Goal: Book appointment/travel/reservation

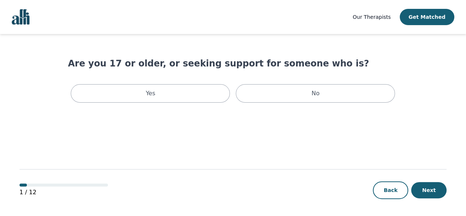
scroll to position [1, 0]
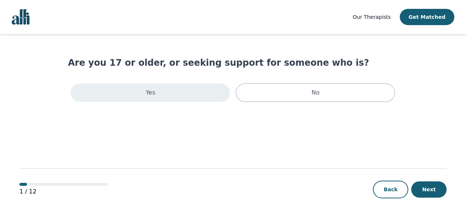
click at [203, 95] on div "Yes" at bounding box center [150, 92] width 159 height 18
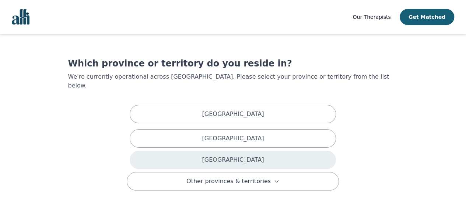
click at [239, 155] on p "[GEOGRAPHIC_DATA]" at bounding box center [233, 159] width 62 height 9
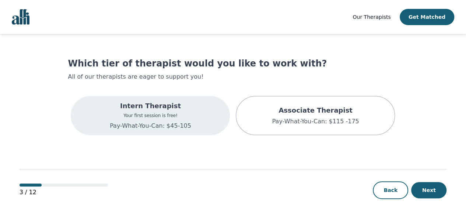
click at [196, 123] on div "Intern Therapist Your first session is free! Pay-What-You-Can: $45-105" at bounding box center [150, 115] width 159 height 39
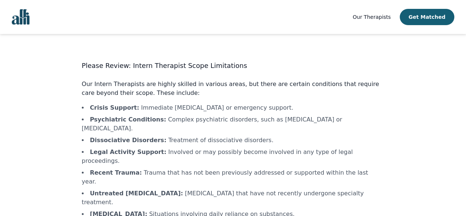
scroll to position [38, 0]
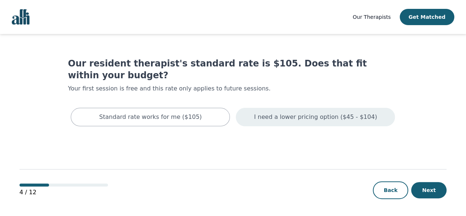
click at [324, 110] on div "I need a lower pricing option ($45 - $104)" at bounding box center [315, 117] width 159 height 18
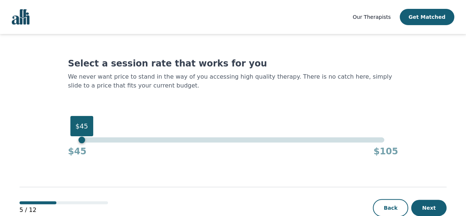
drag, startPoint x: 383, startPoint y: 140, endPoint x: 54, endPoint y: 169, distance: 330.6
click at [54, 169] on main "Select a session rate that works for you We never want price to stand in the wa…" at bounding box center [233, 134] width 427 height 200
click at [428, 211] on button "Next" at bounding box center [428, 207] width 35 height 16
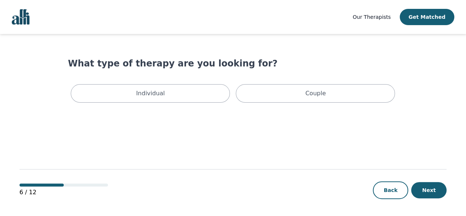
click at [169, 102] on div "Individual Couple" at bounding box center [233, 93] width 330 height 24
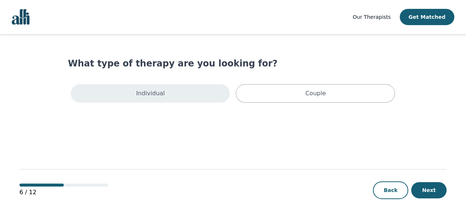
click at [167, 96] on div "Individual" at bounding box center [150, 93] width 159 height 18
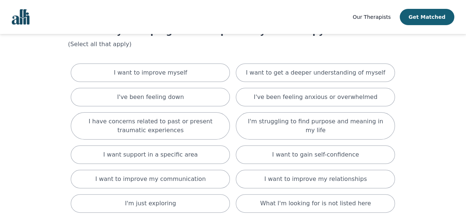
scroll to position [33, 0]
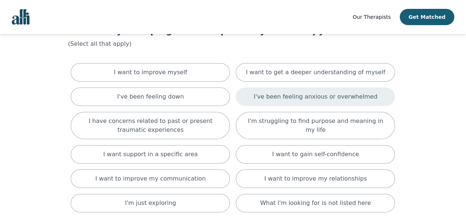
click at [253, 89] on div "I've been feeling anxious or overwhelmed" at bounding box center [315, 96] width 159 height 18
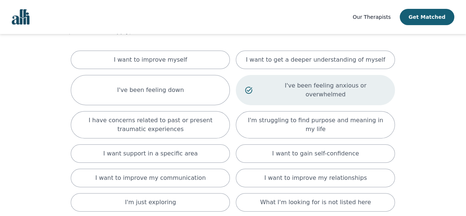
scroll to position [42, 0]
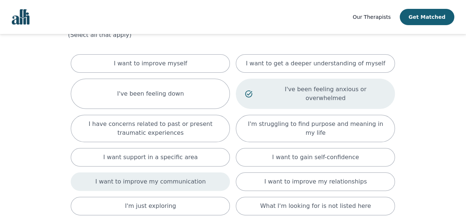
click at [77, 175] on div "I want to improve my communication" at bounding box center [150, 181] width 159 height 18
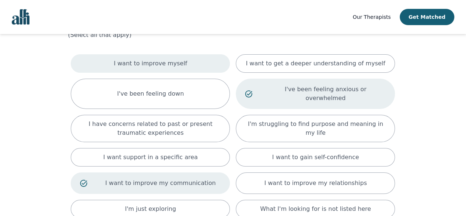
click at [165, 61] on p "I want to improve myself" at bounding box center [150, 63] width 73 height 9
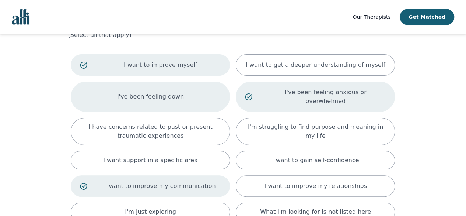
click at [181, 83] on div "I've been feeling down" at bounding box center [150, 96] width 159 height 30
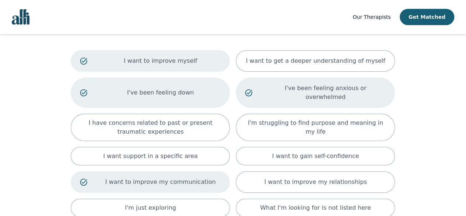
scroll to position [47, 0]
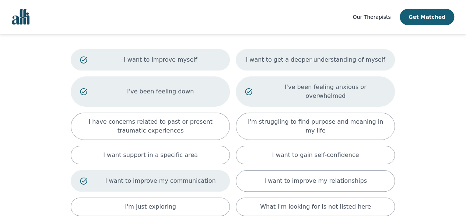
click at [373, 62] on div "I want to get a deeper understanding of myself" at bounding box center [315, 59] width 159 height 21
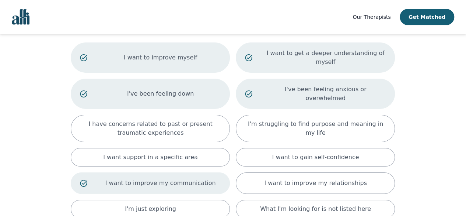
scroll to position [54, 0]
click at [357, 54] on p "I want to get a deeper understanding of myself" at bounding box center [325, 57] width 121 height 18
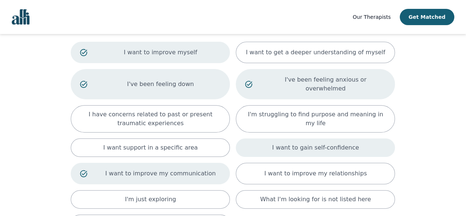
click at [343, 146] on div "I want to gain self-confidence" at bounding box center [315, 147] width 159 height 18
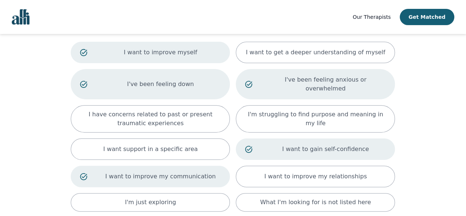
scroll to position [127, 0]
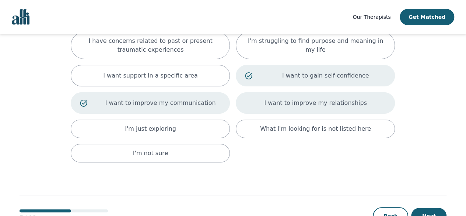
click at [357, 98] on p "I want to improve my relationships" at bounding box center [315, 102] width 102 height 9
click at [429, 207] on button "Next" at bounding box center [428, 215] width 35 height 16
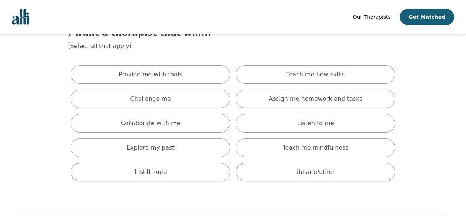
scroll to position [32, 0]
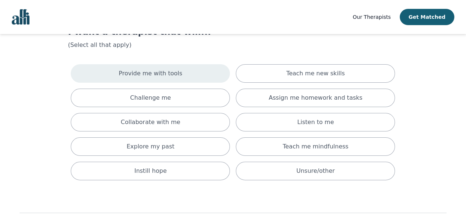
click at [167, 70] on p "Provide me with tools" at bounding box center [151, 73] width 64 height 9
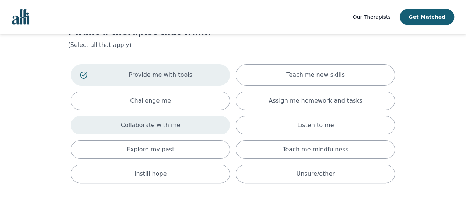
click at [186, 126] on div "Collaborate with me" at bounding box center [150, 125] width 159 height 18
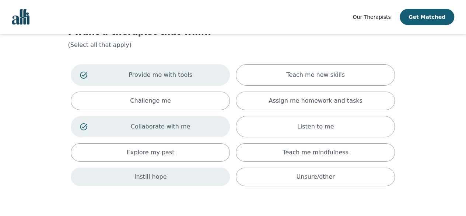
click at [208, 181] on div "Instill hope" at bounding box center [150, 176] width 159 height 18
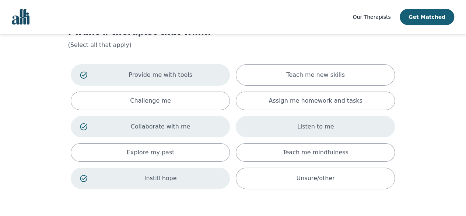
click at [343, 131] on div "Listen to me" at bounding box center [315, 126] width 159 height 21
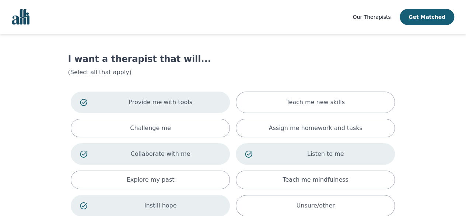
scroll to position [83, 0]
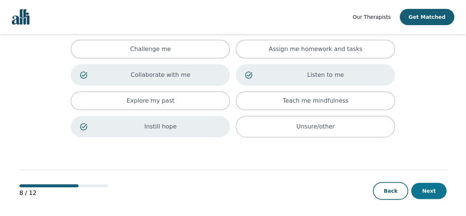
click at [424, 185] on button "Next" at bounding box center [428, 190] width 35 height 16
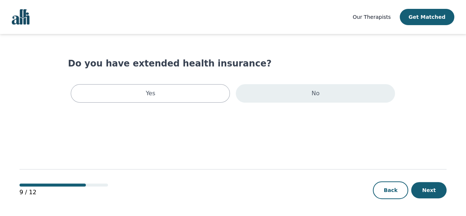
click at [267, 101] on div "No" at bounding box center [315, 93] width 159 height 18
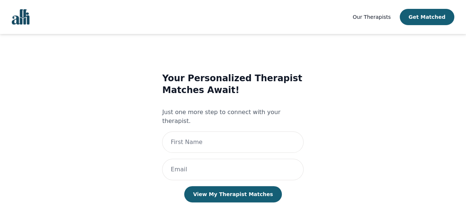
scroll to position [3, 0]
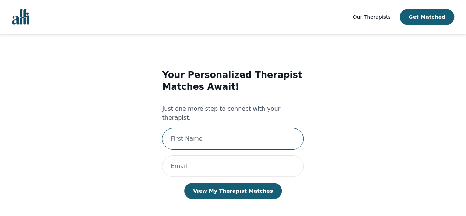
click at [229, 128] on input "text" at bounding box center [232, 138] width 141 height 21
type input "Karyin"
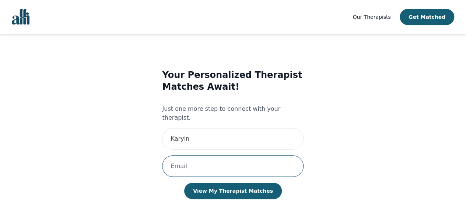
click at [229, 156] on input "email" at bounding box center [232, 165] width 141 height 21
type input "[EMAIL_ADDRESS][DOMAIN_NAME]"
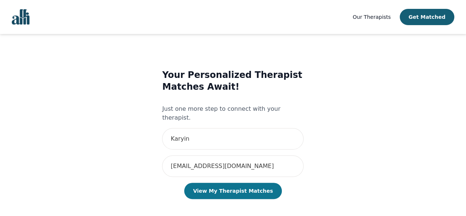
click at [238, 185] on button "View My Therapist Matches" at bounding box center [233, 190] width 98 height 16
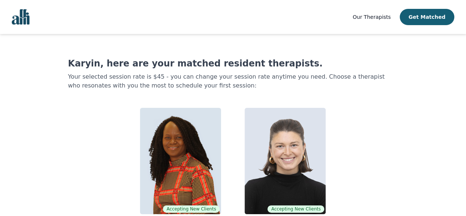
scroll to position [52, 0]
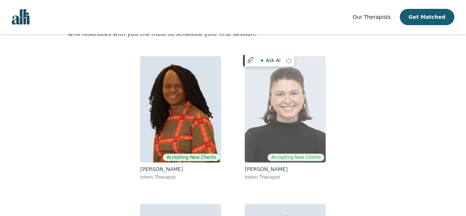
click at [302, 129] on img at bounding box center [285, 109] width 81 height 106
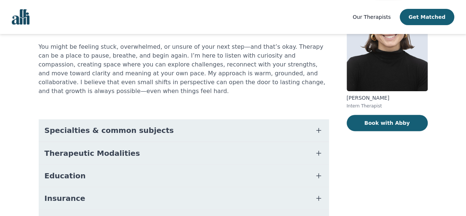
scroll to position [67, 0]
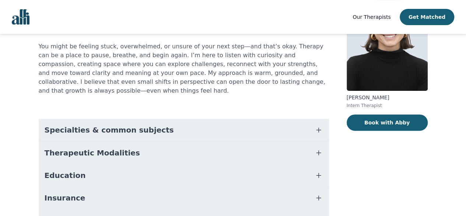
click at [196, 122] on button "Specialties & common subjects" at bounding box center [184, 130] width 290 height 22
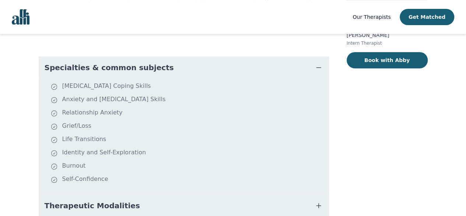
scroll to position [0, 0]
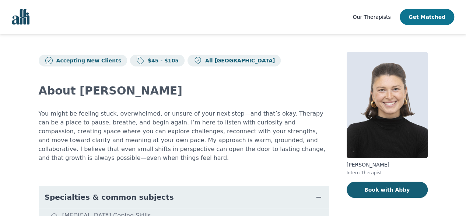
click at [427, 17] on button "Get Matched" at bounding box center [427, 17] width 55 height 16
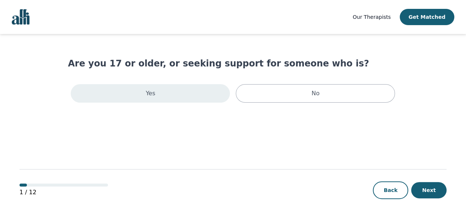
click at [216, 98] on div "Yes" at bounding box center [150, 93] width 159 height 18
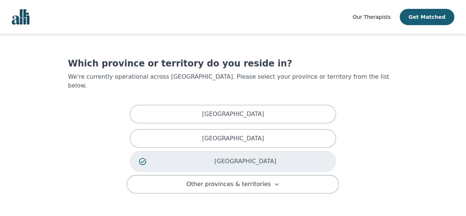
scroll to position [45, 0]
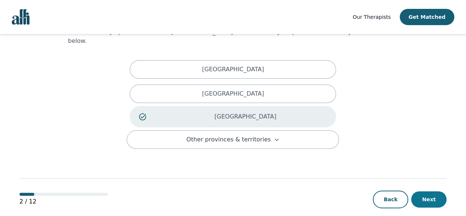
click at [419, 191] on button "Next" at bounding box center [428, 199] width 35 height 16
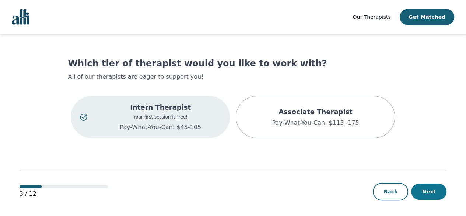
click at [433, 185] on button "Next" at bounding box center [428, 191] width 35 height 16
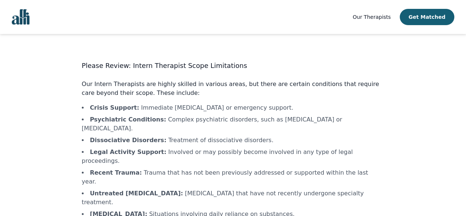
scroll to position [38, 0]
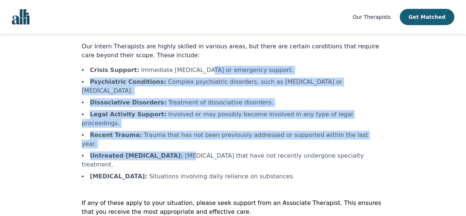
drag, startPoint x: 185, startPoint y: 70, endPoint x: 190, endPoint y: 124, distance: 54.4
click at [190, 124] on ul "Crisis Support : Immediate [MEDICAL_DATA] or emergency support. Psychiatric Con…" at bounding box center [233, 123] width 302 height 115
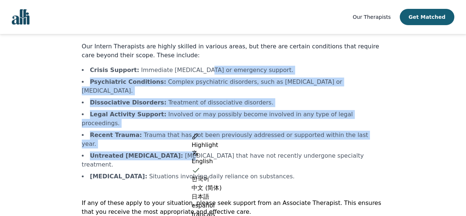
click at [190, 124] on ul "Crisis Support : Immediate [MEDICAL_DATA] or emergency support. Psychiatric Con…" at bounding box center [233, 123] width 302 height 115
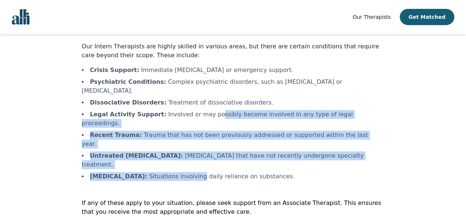
drag, startPoint x: 206, startPoint y: 101, endPoint x: 207, endPoint y: 140, distance: 39.1
click at [207, 140] on ul "Crisis Support : Immediate [MEDICAL_DATA] or emergency support. Psychiatric Con…" at bounding box center [233, 123] width 302 height 115
click at [207, 172] on li "[MEDICAL_DATA] : Situations involving daily reliance on substances." at bounding box center [233, 176] width 302 height 9
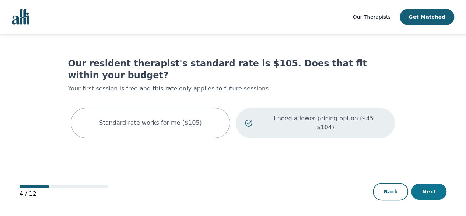
click at [429, 191] on button "Next" at bounding box center [428, 191] width 35 height 16
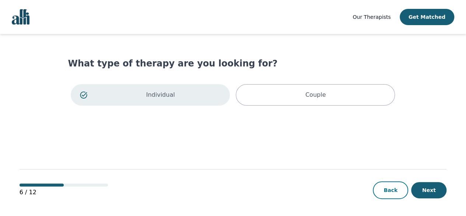
click at [385, 188] on button "Back" at bounding box center [390, 190] width 35 height 18
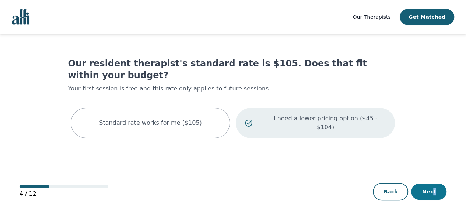
drag, startPoint x: 433, startPoint y: 199, endPoint x: 431, endPoint y: 190, distance: 9.0
click at [431, 190] on div "4 / 12 Back Next" at bounding box center [233, 179] width 427 height 77
click at [431, 190] on button "Next" at bounding box center [428, 191] width 35 height 16
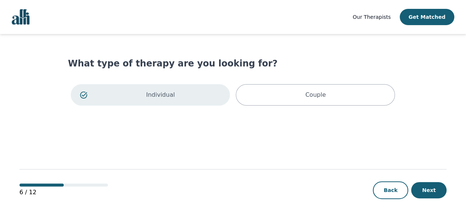
click at [431, 190] on button "Next" at bounding box center [428, 190] width 35 height 16
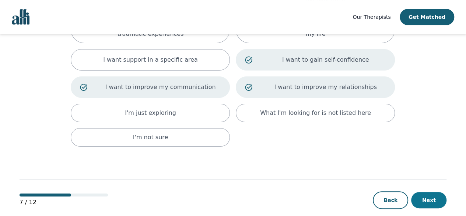
click at [426, 192] on button "Next" at bounding box center [428, 200] width 35 height 16
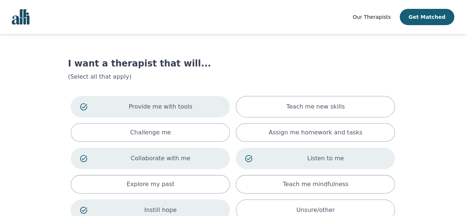
scroll to position [83, 0]
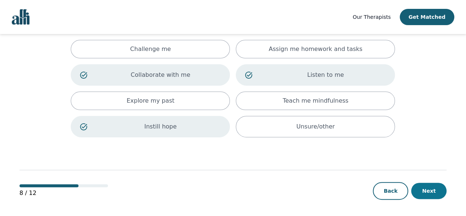
click at [434, 193] on button "Next" at bounding box center [428, 190] width 35 height 16
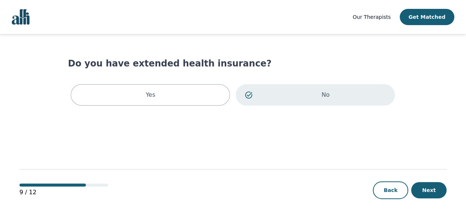
click at [434, 193] on button "Next" at bounding box center [428, 190] width 35 height 16
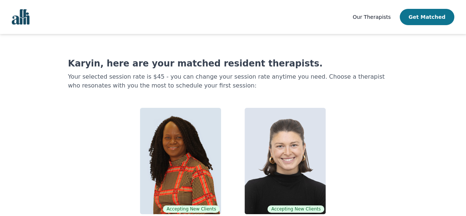
click at [428, 19] on button "Get Matched" at bounding box center [427, 17] width 55 height 16
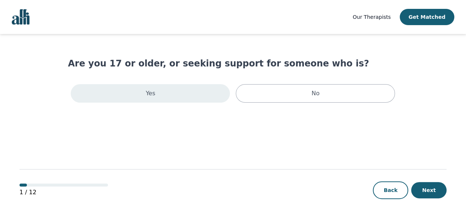
click at [214, 98] on div "Yes" at bounding box center [150, 93] width 159 height 18
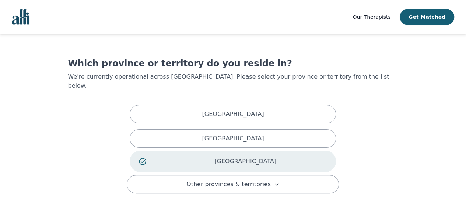
scroll to position [45, 0]
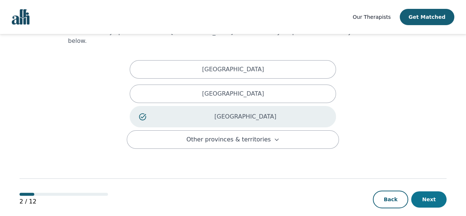
click at [421, 191] on button "Next" at bounding box center [428, 199] width 35 height 16
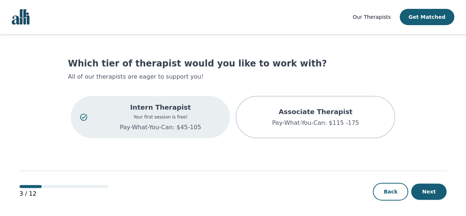
scroll to position [2, 0]
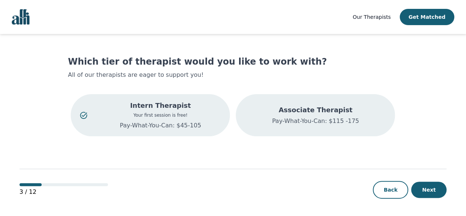
click at [311, 118] on p "Pay-What-You-Can: $115 -175" at bounding box center [315, 120] width 87 height 9
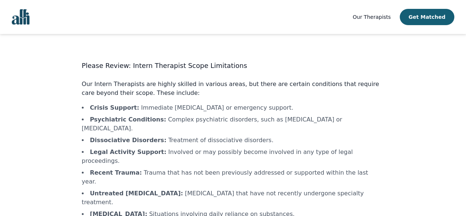
scroll to position [38, 0]
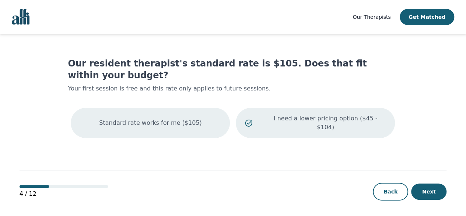
click at [179, 118] on p "Standard rate works for me ($105)" at bounding box center [150, 122] width 102 height 9
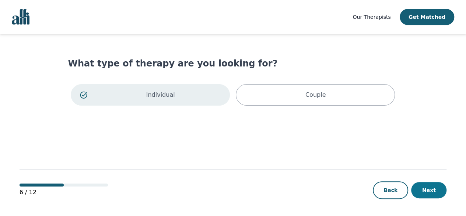
click at [423, 190] on button "Next" at bounding box center [428, 190] width 35 height 16
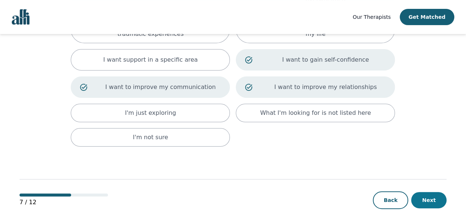
click at [437, 192] on button "Next" at bounding box center [428, 200] width 35 height 16
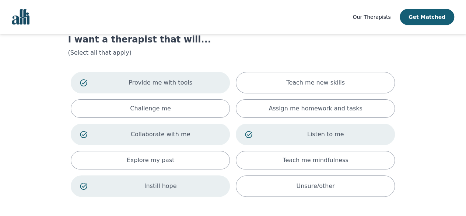
scroll to position [83, 0]
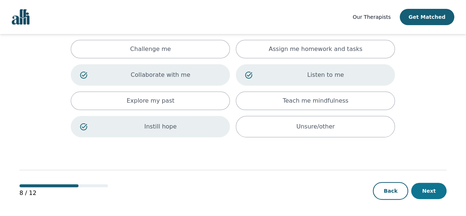
click at [431, 188] on button "Next" at bounding box center [428, 190] width 35 height 16
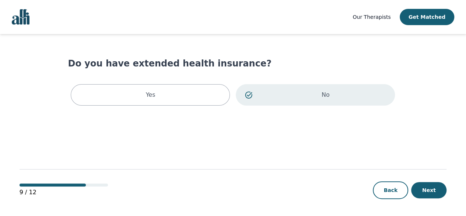
click at [431, 188] on button "Next" at bounding box center [428, 190] width 35 height 16
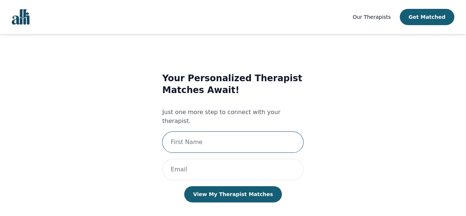
click at [277, 140] on input "text" at bounding box center [232, 141] width 141 height 21
type input "Karyin"
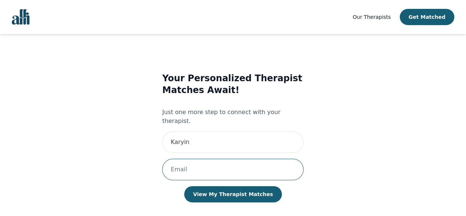
click at [199, 165] on input "email" at bounding box center [232, 168] width 141 height 21
type input "[EMAIL_ADDRESS][DOMAIN_NAME]"
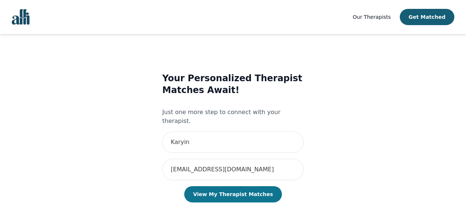
click at [248, 186] on button "View My Therapist Matches" at bounding box center [233, 194] width 98 height 16
